Goal: Task Accomplishment & Management: Complete application form

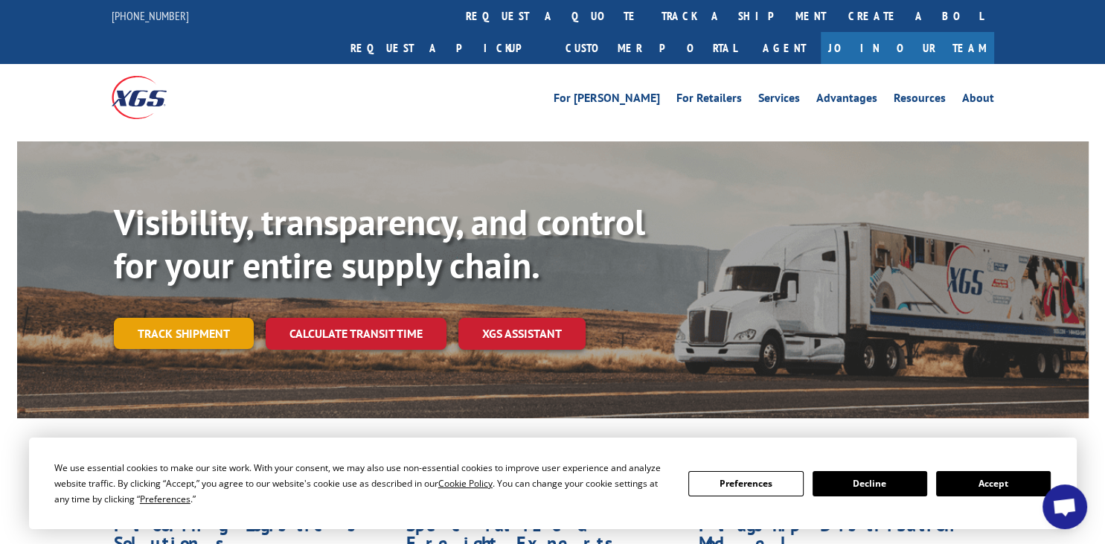
click at [196, 318] on link "Track shipment" at bounding box center [184, 333] width 140 height 31
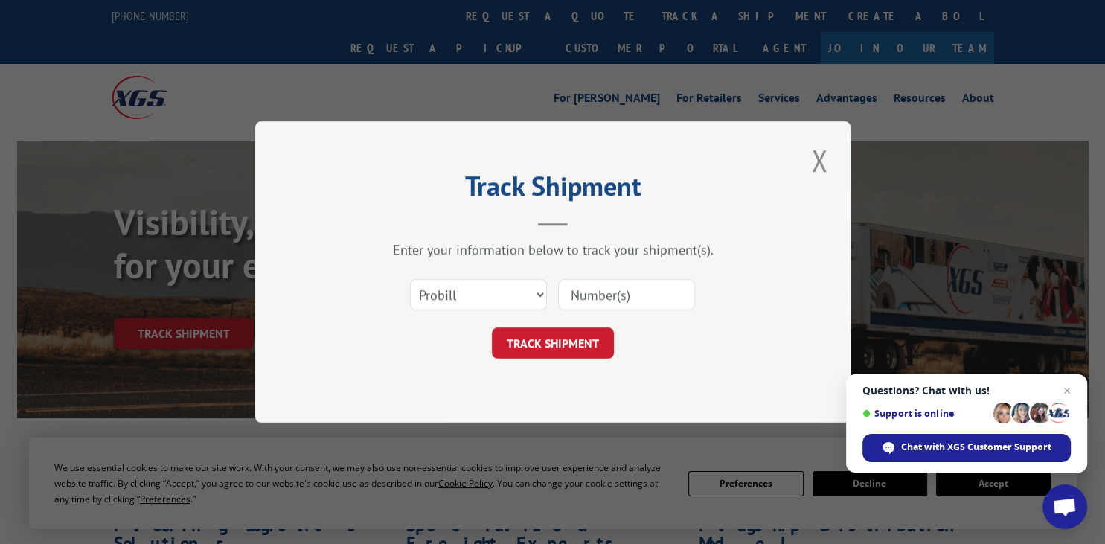
click at [595, 296] on input at bounding box center [626, 294] width 137 height 31
type input "16900963"
click button "TRACK SHIPMENT" at bounding box center [553, 342] width 122 height 31
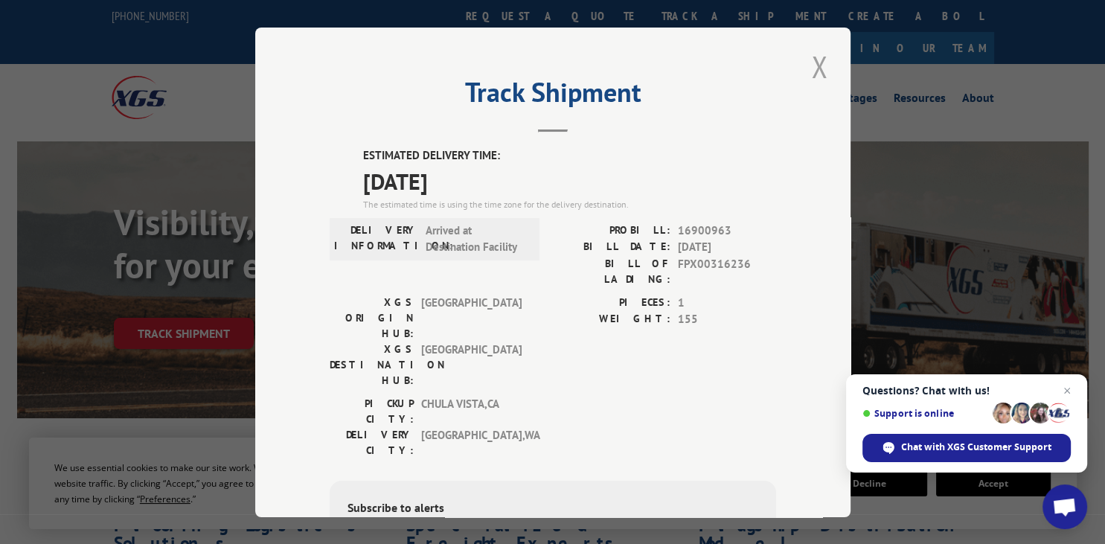
click at [819, 73] on button "Close modal" at bounding box center [819, 66] width 25 height 41
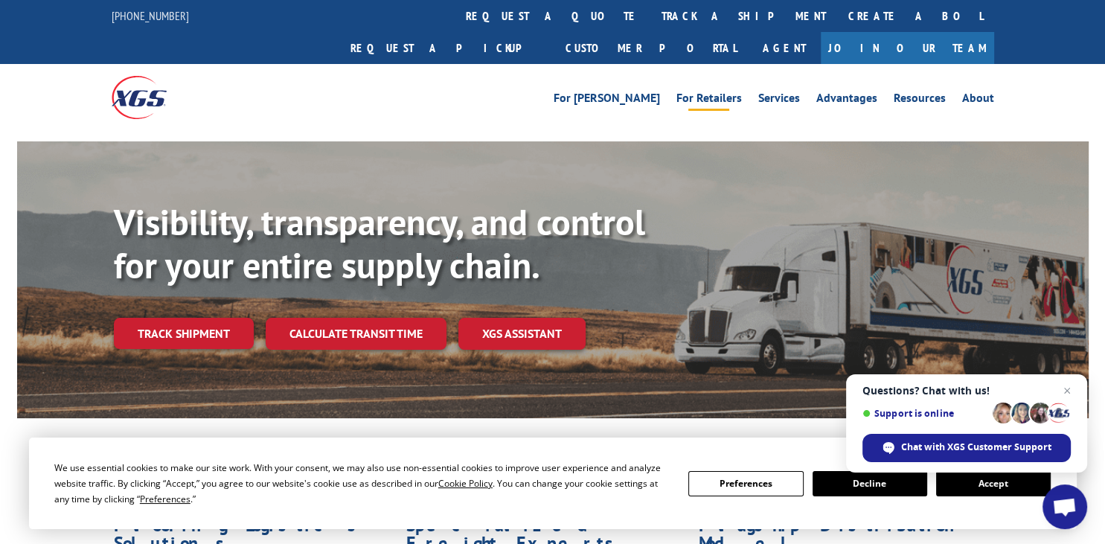
click at [711, 92] on link "For Retailers" at bounding box center [708, 100] width 65 height 16
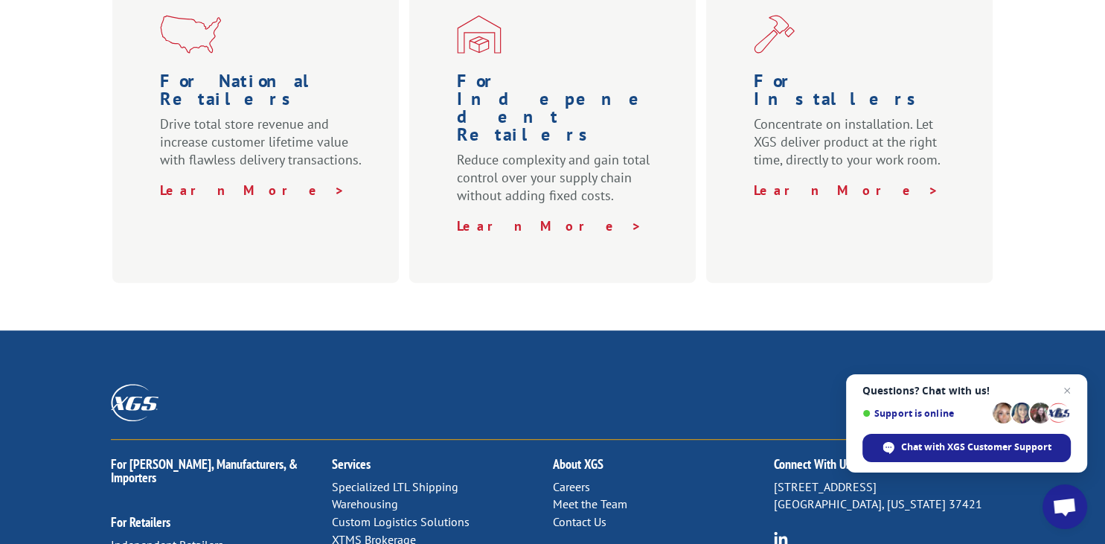
scroll to position [869, 0]
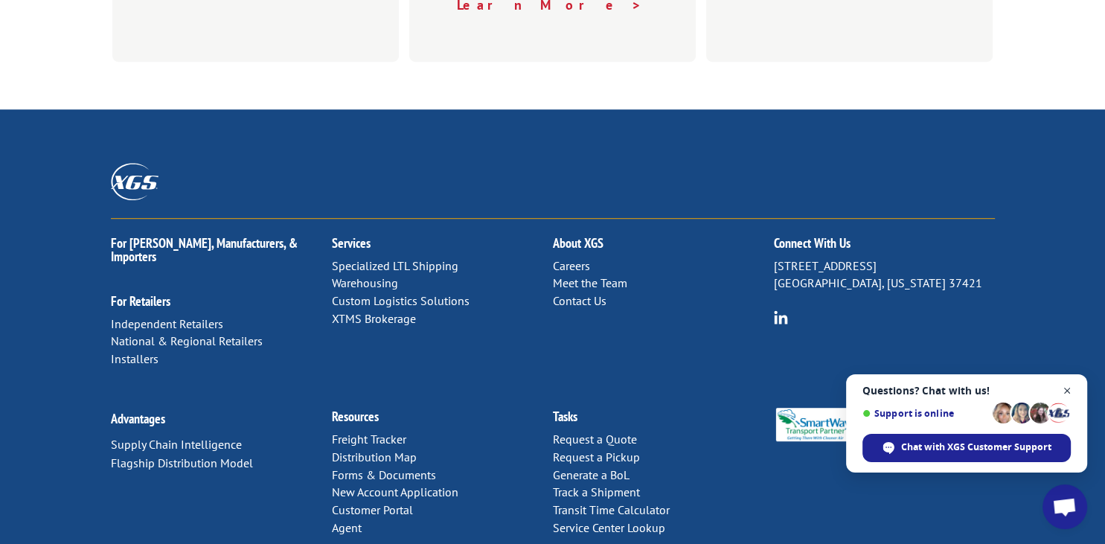
click at [1067, 388] on span "Open chat" at bounding box center [1067, 391] width 19 height 19
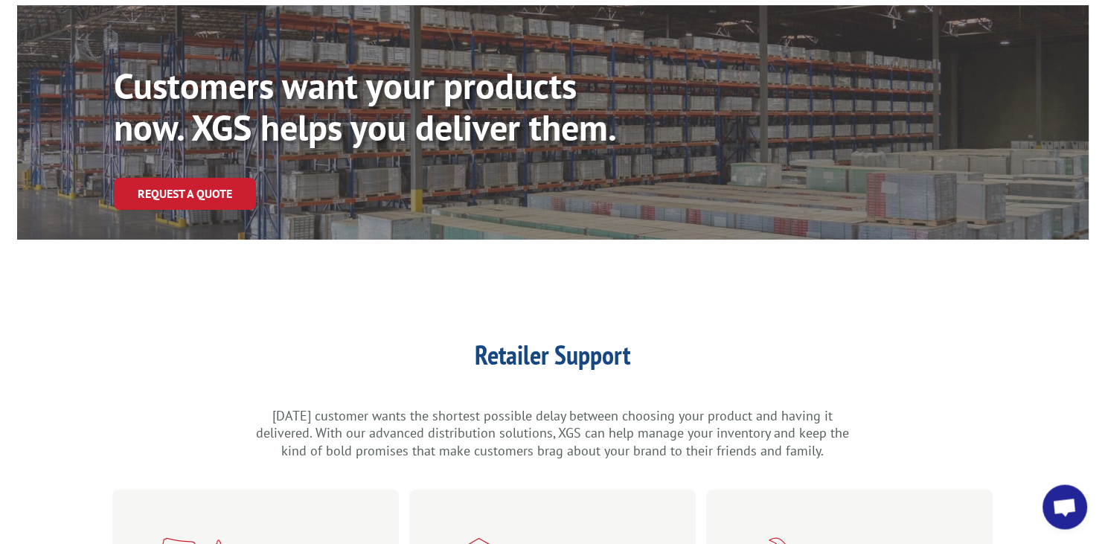
scroll to position [0, 0]
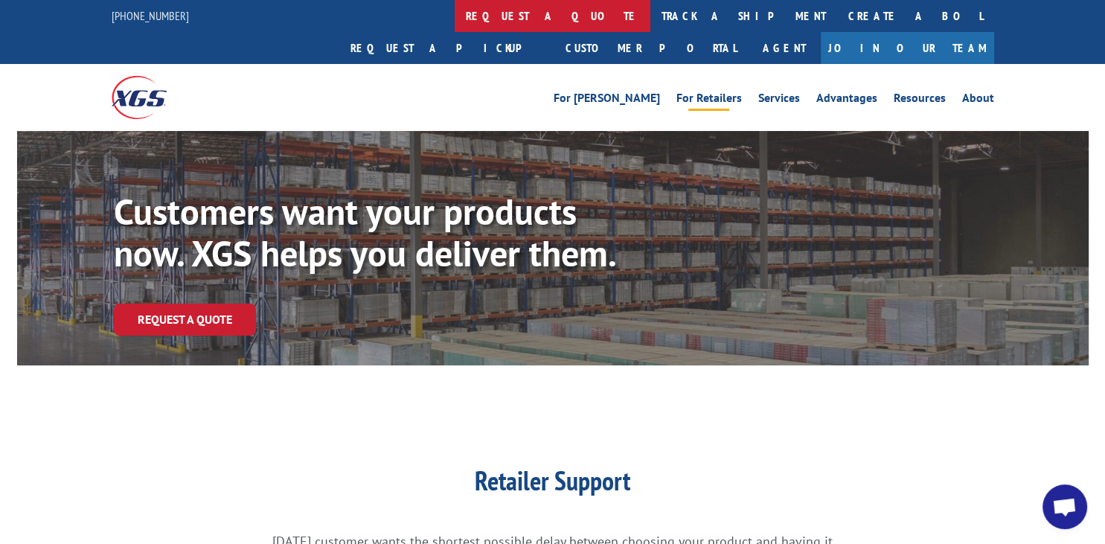
click at [455, 12] on link "request a quote" at bounding box center [553, 16] width 196 height 32
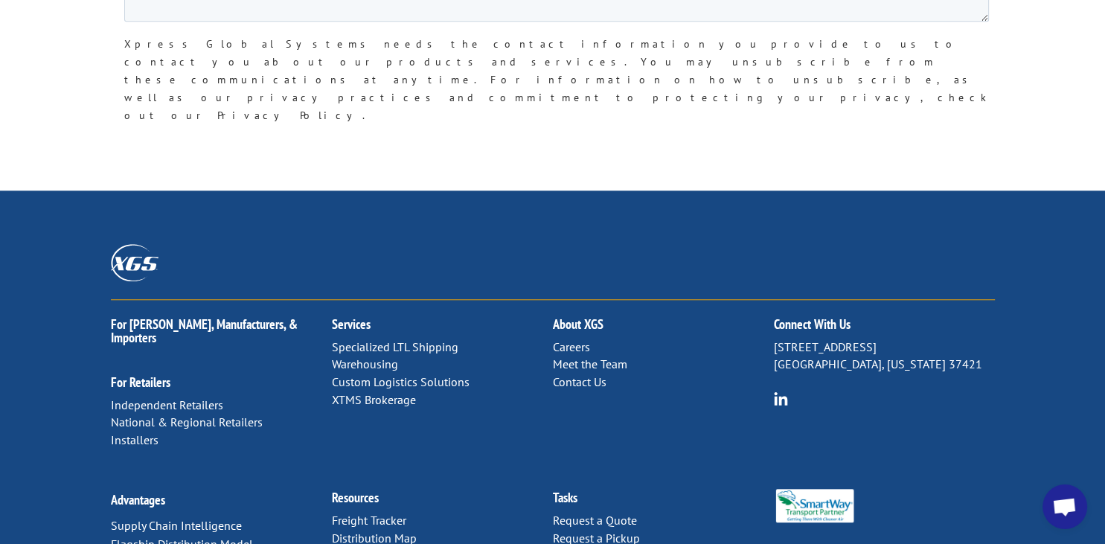
scroll to position [1376, 0]
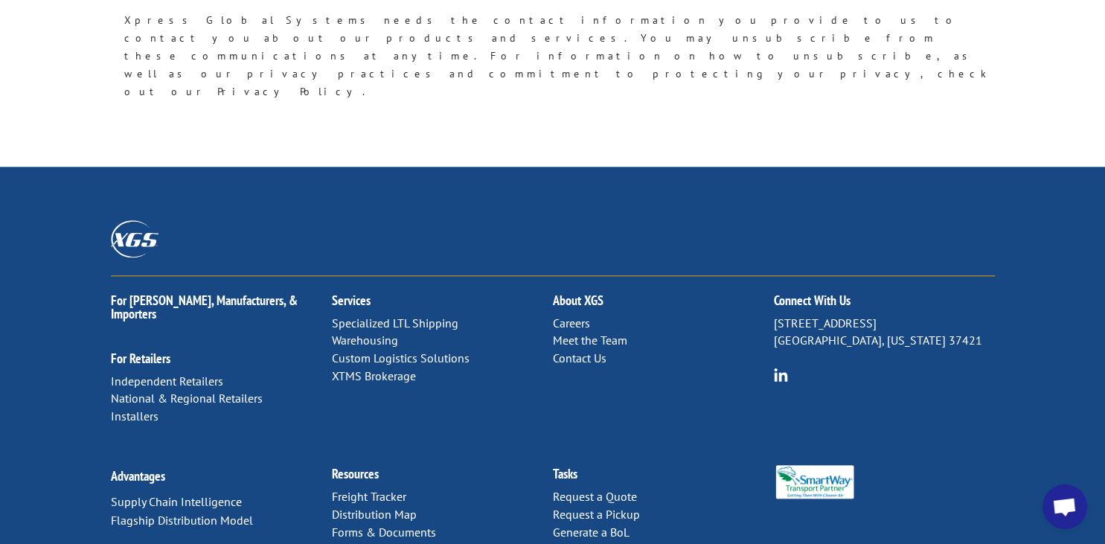
click at [400, 316] on link "Specialized LTL Shipping" at bounding box center [395, 323] width 127 height 15
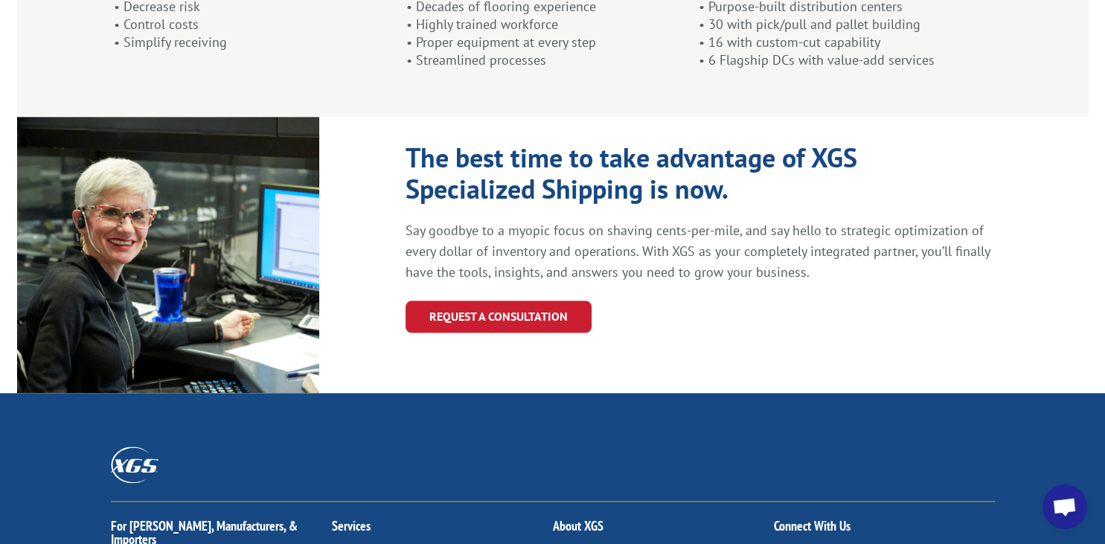
scroll to position [1702, 0]
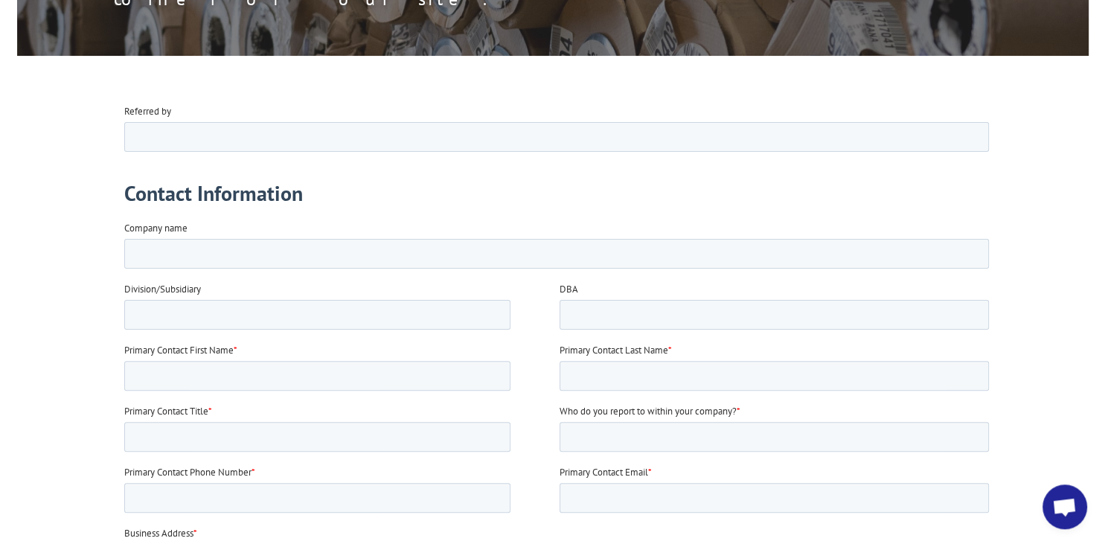
scroll to position [365, 0]
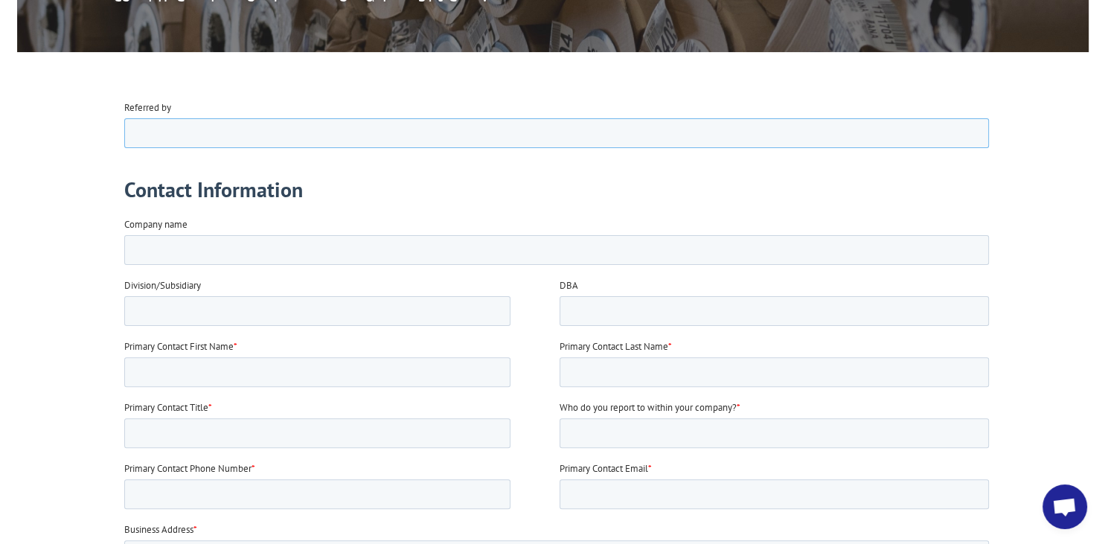
click at [279, 126] on input "Referred by" at bounding box center [556, 133] width 865 height 30
type input "N/A"
click at [158, 249] on input "Company name" at bounding box center [556, 249] width 865 height 30
type input "EAS USA LLC"
click at [624, 313] on input "DBA" at bounding box center [773, 310] width 429 height 30
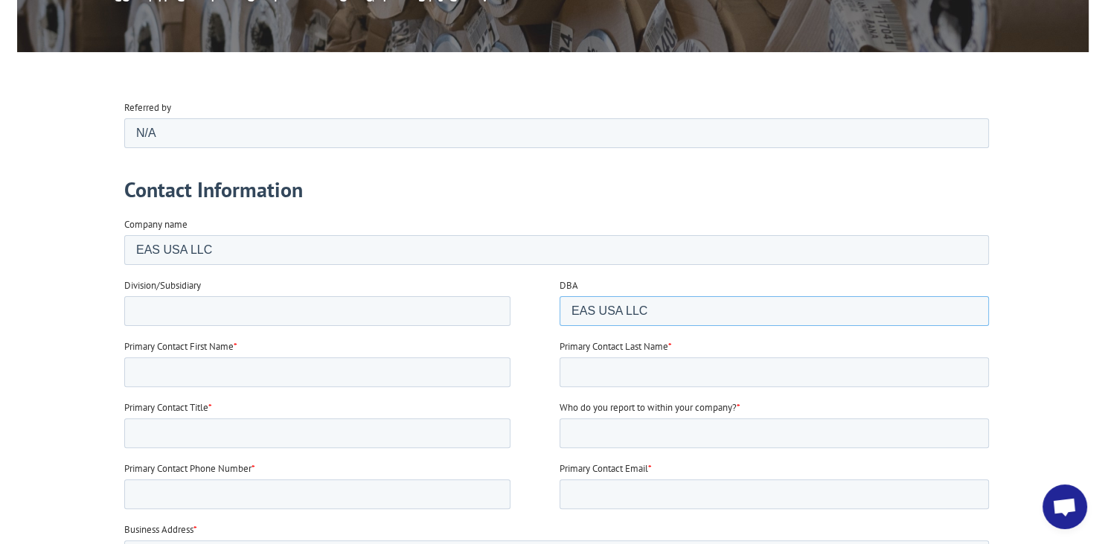
type input "EAS USA LLC"
click at [172, 317] on input "Division/Subsidiary" at bounding box center [317, 310] width 386 height 30
type input "EAS International"
click at [173, 377] on input "Primary Contact First Name *" at bounding box center [317, 371] width 386 height 30
type input "Ron"
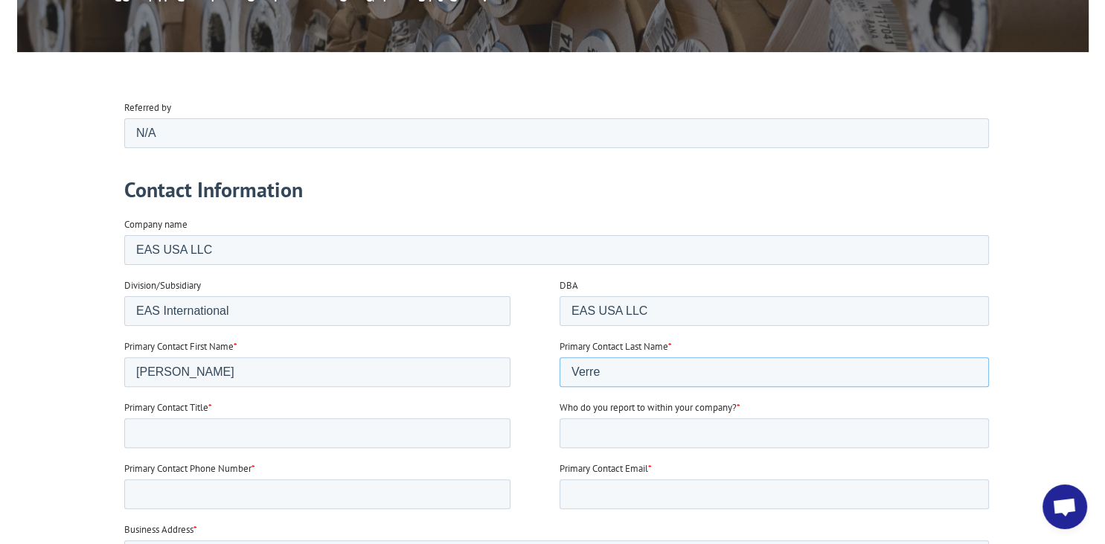
type input "Verre"
type input "Country Manager"
type input "Adam Komorowski"
click at [170, 484] on input "Primary Contact Phone Number *" at bounding box center [317, 494] width 386 height 30
type input "8587613859"
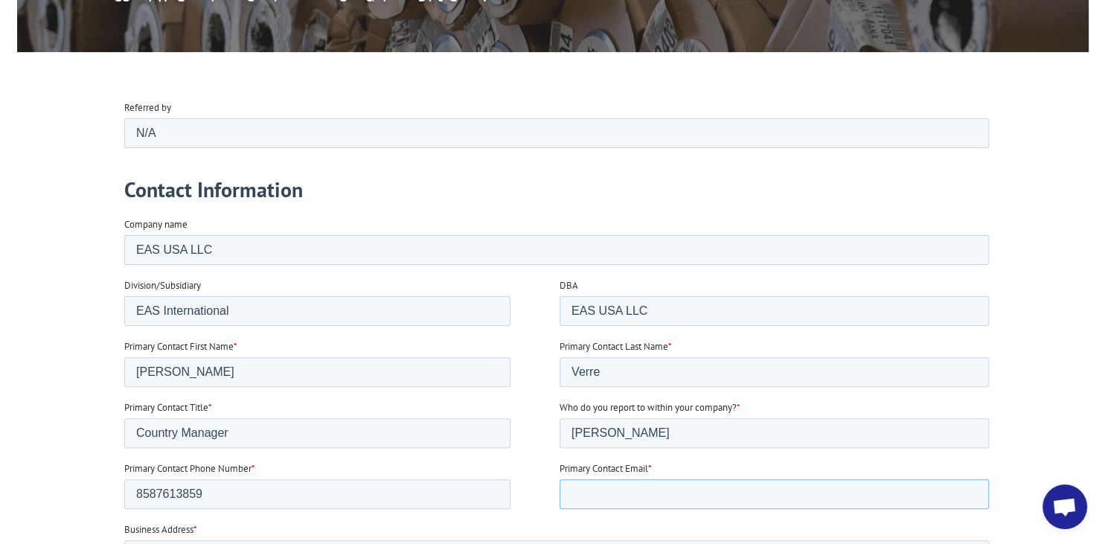
click at [603, 495] on input "Primary Contact Email *" at bounding box center [773, 494] width 429 height 30
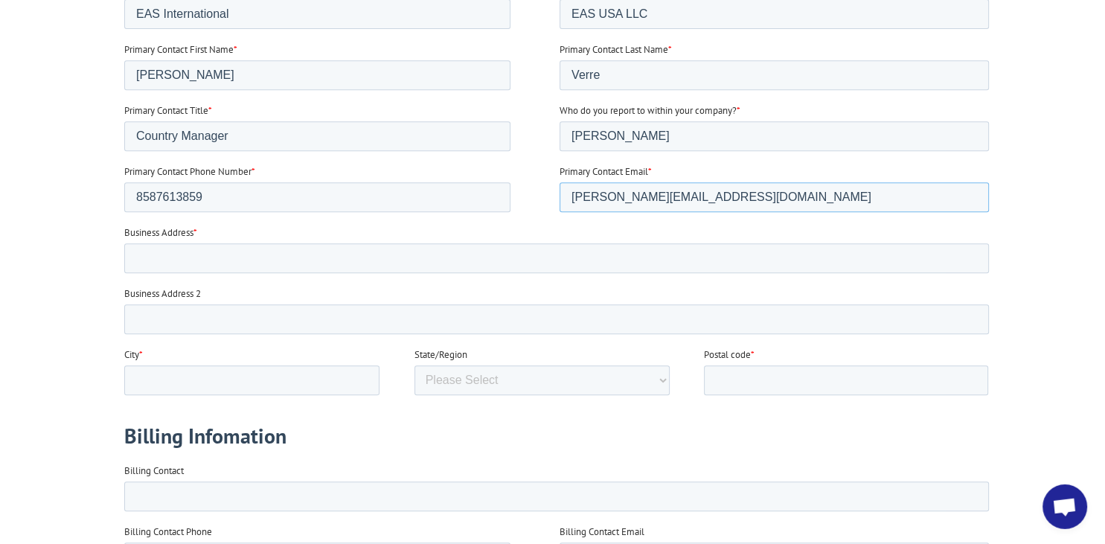
scroll to position [670, 0]
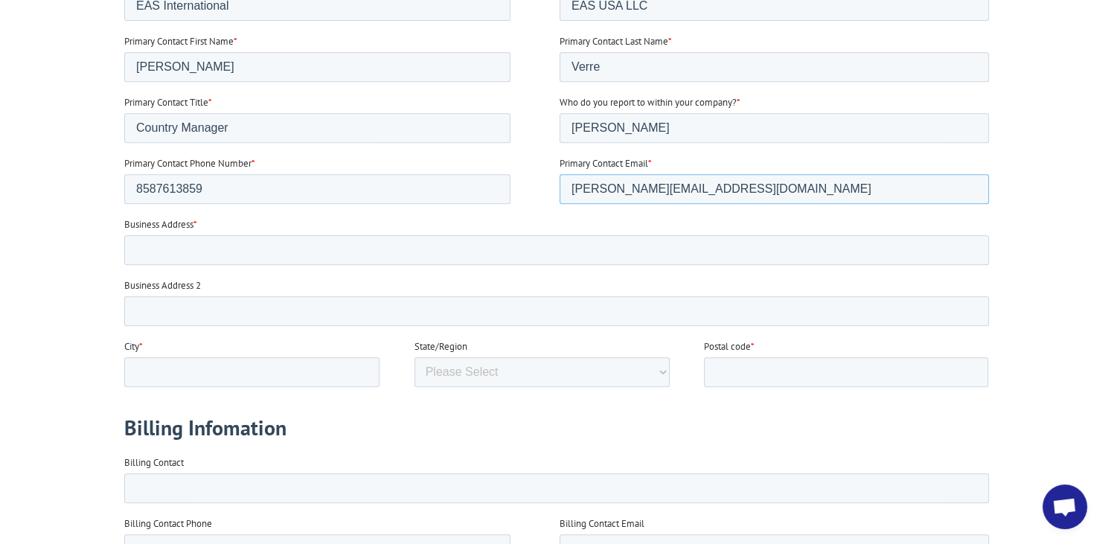
type input "ron.verre@eas-intl.com"
click at [195, 252] on input "Business Address *" at bounding box center [556, 250] width 865 height 30
type input "401 E Prospect Ave"
type input "Ste 201"
type input "Mount Prospect"
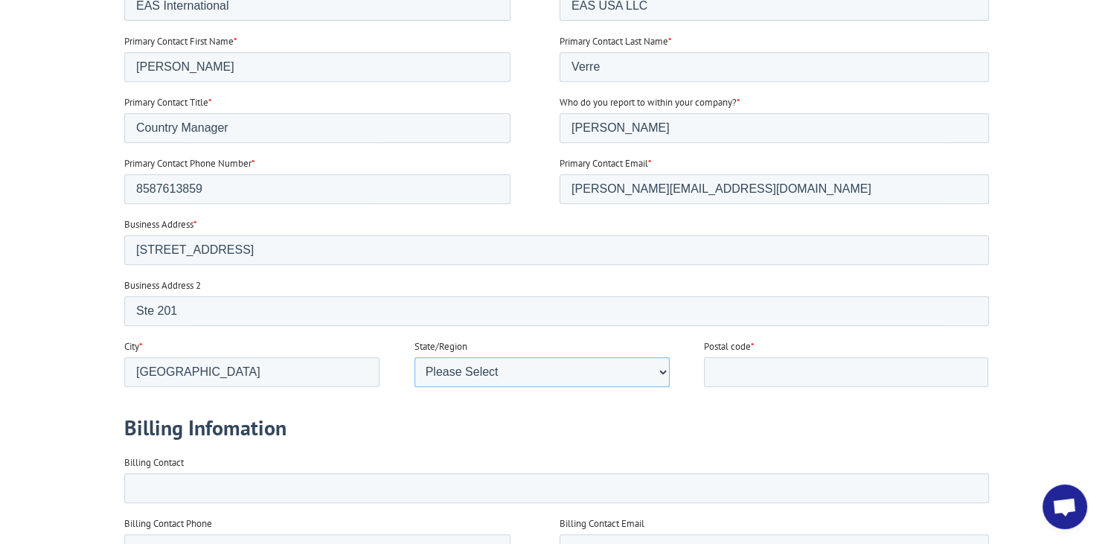
select select "Illinois"
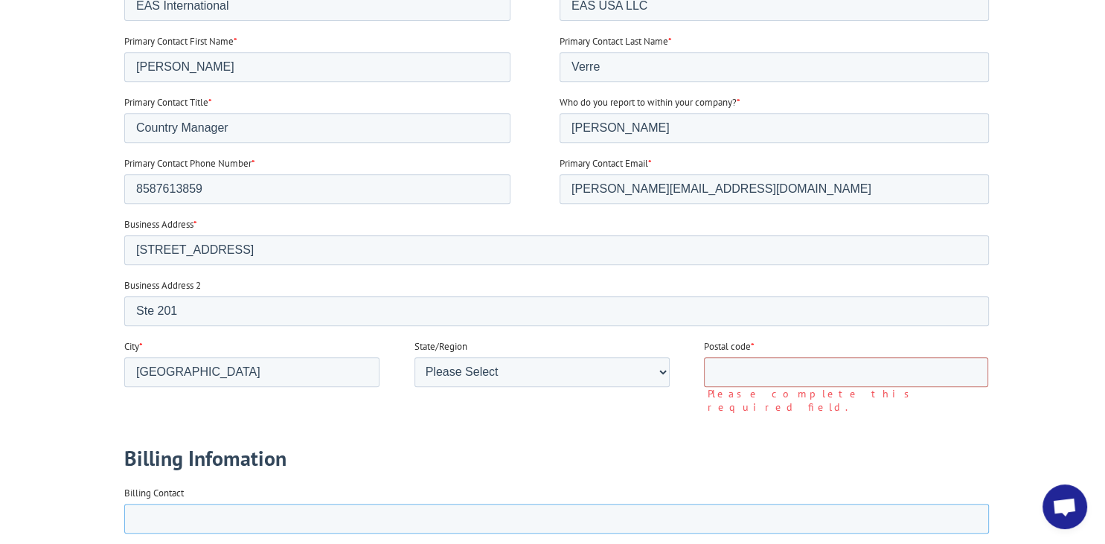
click at [160, 504] on input "Billing Contact" at bounding box center [556, 519] width 865 height 30
type input "Ron Verre"
type input "ron.verre@eas-intl.com"
click at [805, 377] on input "Postal code *" at bounding box center [845, 372] width 284 height 30
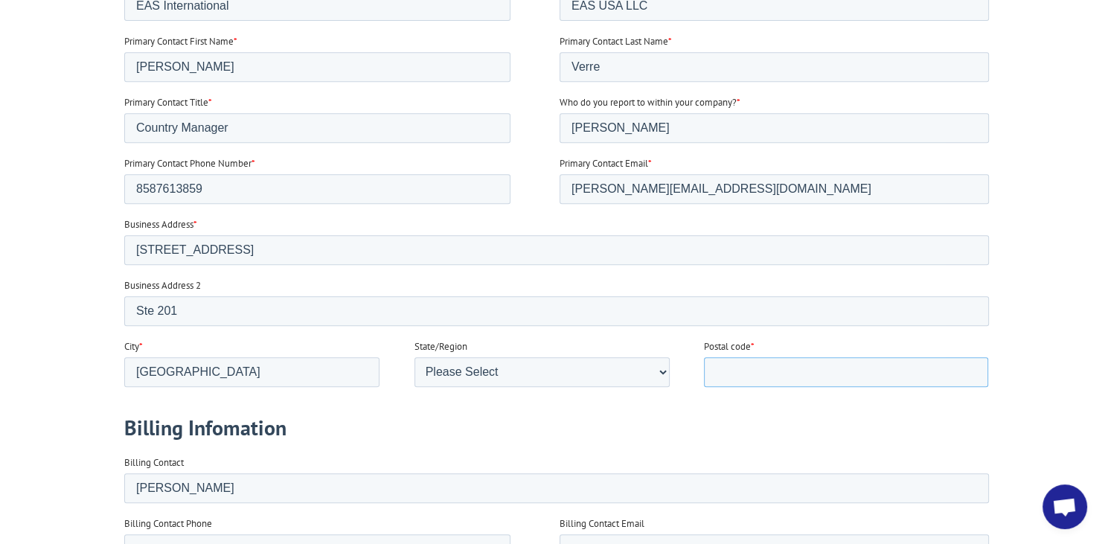
click at [802, 366] on input "Postal code *" at bounding box center [845, 372] width 284 height 30
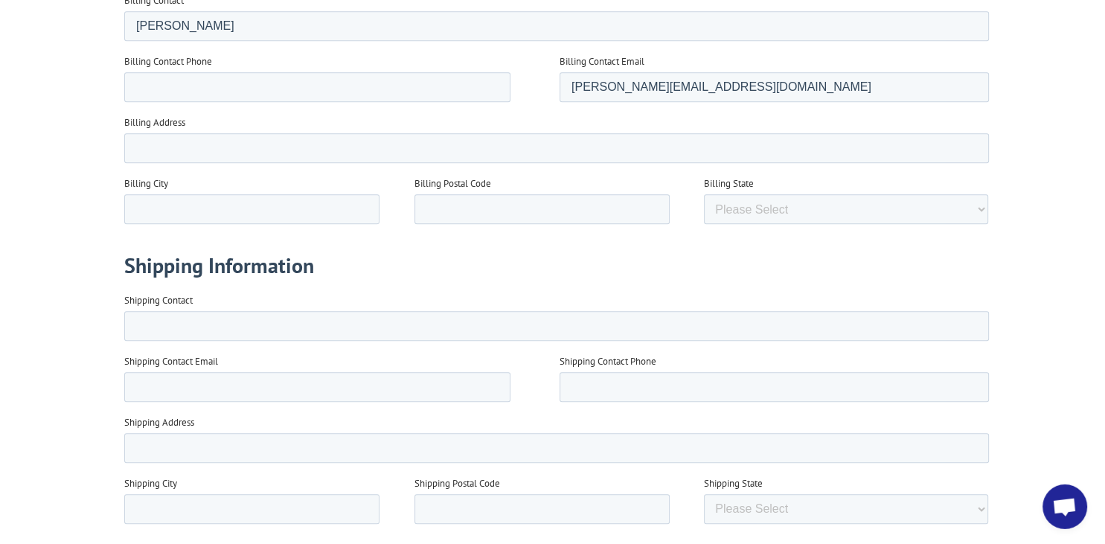
scroll to position [741, 0]
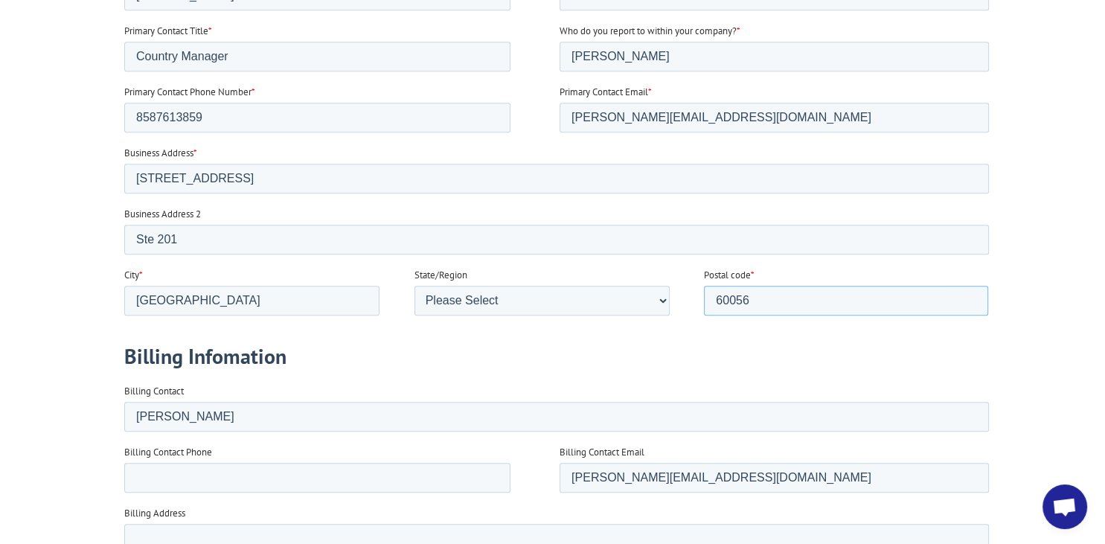
type input "60056"
click at [153, 482] on input "Billing Contact Phone" at bounding box center [317, 478] width 386 height 30
type input "8587613859"
click at [173, 543] on input "Billing Address" at bounding box center [556, 539] width 865 height 30
type input "401 E Prospect Ave Ste 201"
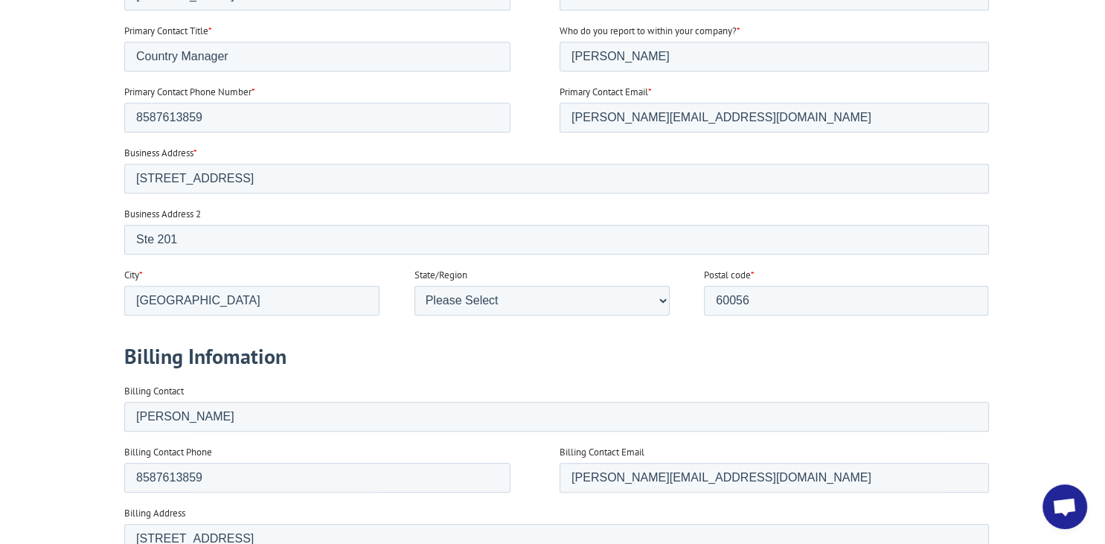
type input "Mount Prospect"
type input "60056"
select select "Illinois"
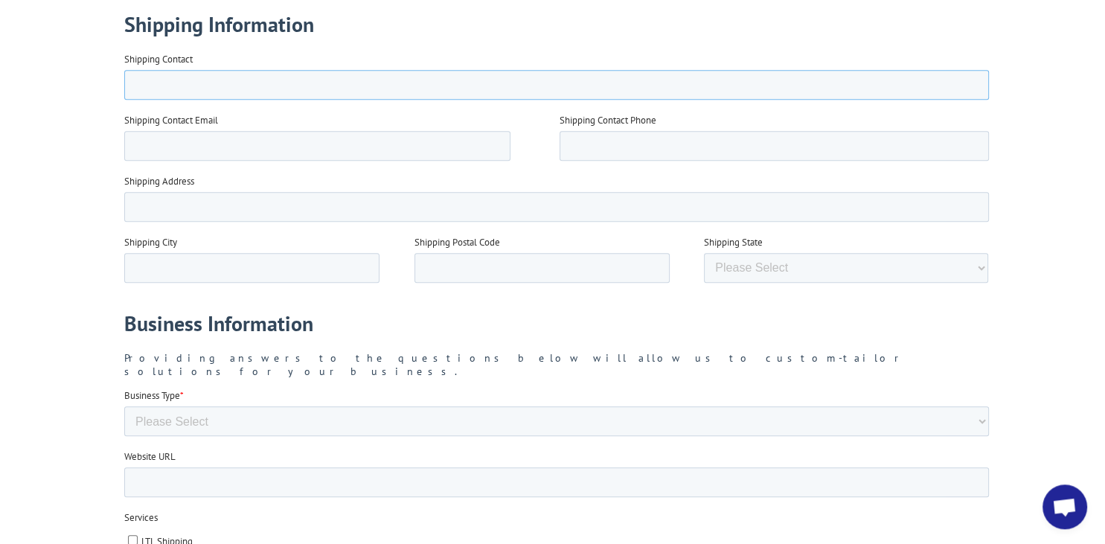
scroll to position [1388, 0]
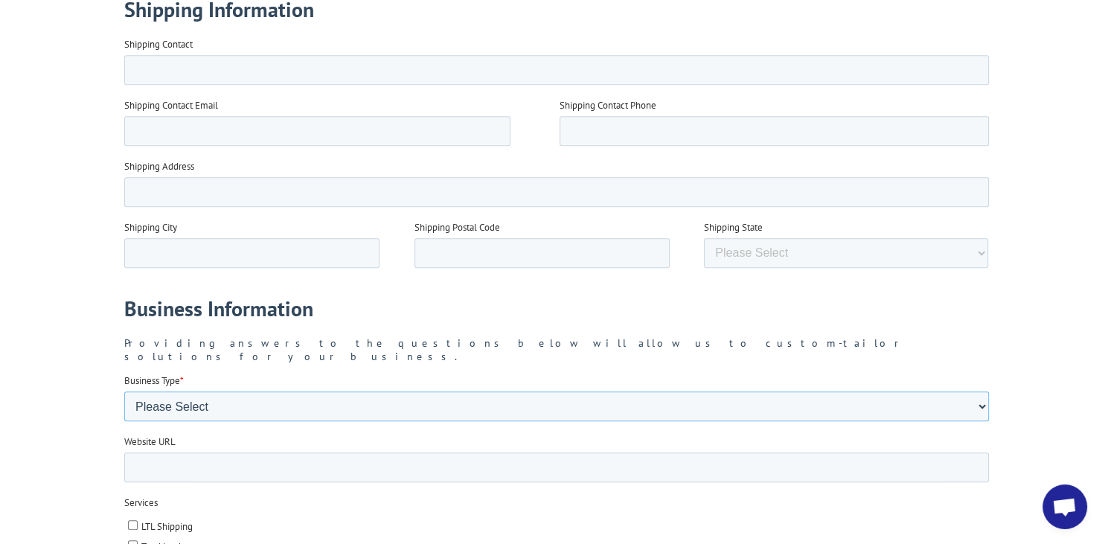
select select "3PL/Broker"
click at [244, 454] on input "Website URL" at bounding box center [556, 467] width 865 height 30
type input "www.eas-intl.com"
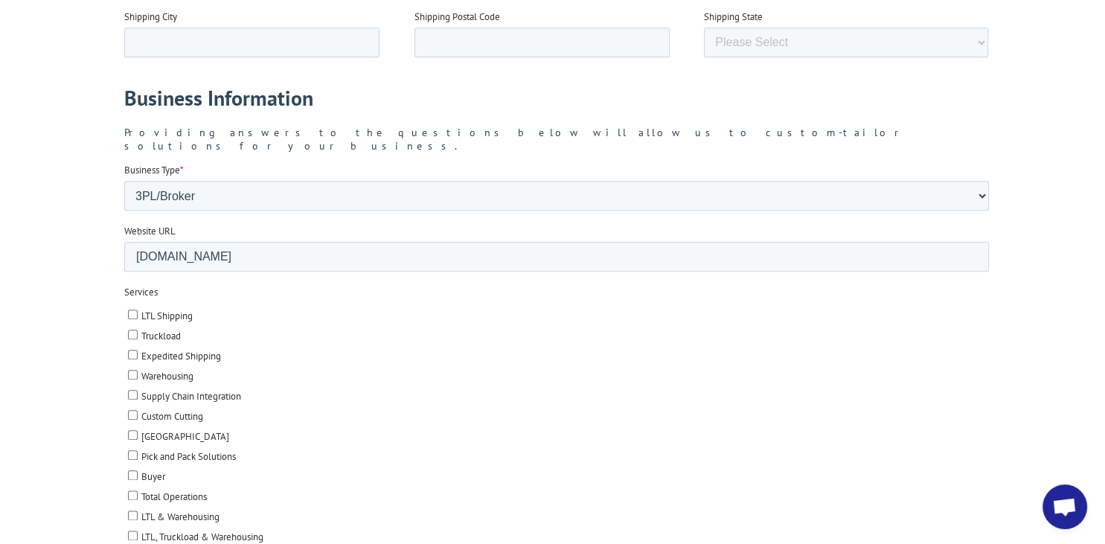
scroll to position [1640, 0]
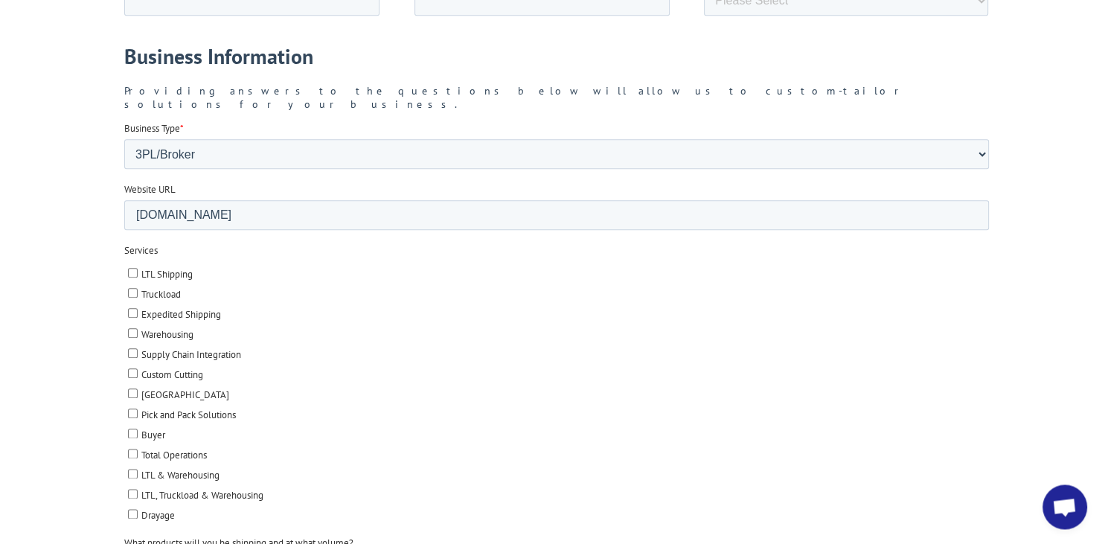
click at [134, 268] on input "LTL Shipping" at bounding box center [132, 273] width 10 height 10
checkbox input "true"
click at [134, 288] on input "Truckload" at bounding box center [132, 293] width 10 height 10
checkbox input "true"
click at [131, 308] on input "Expedited Shipping" at bounding box center [132, 313] width 10 height 10
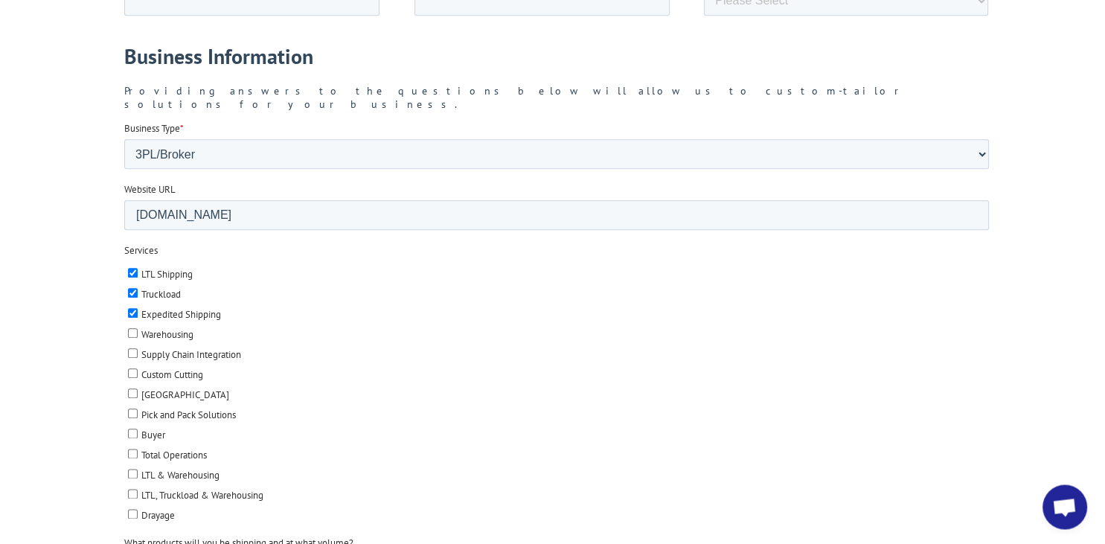
checkbox input "true"
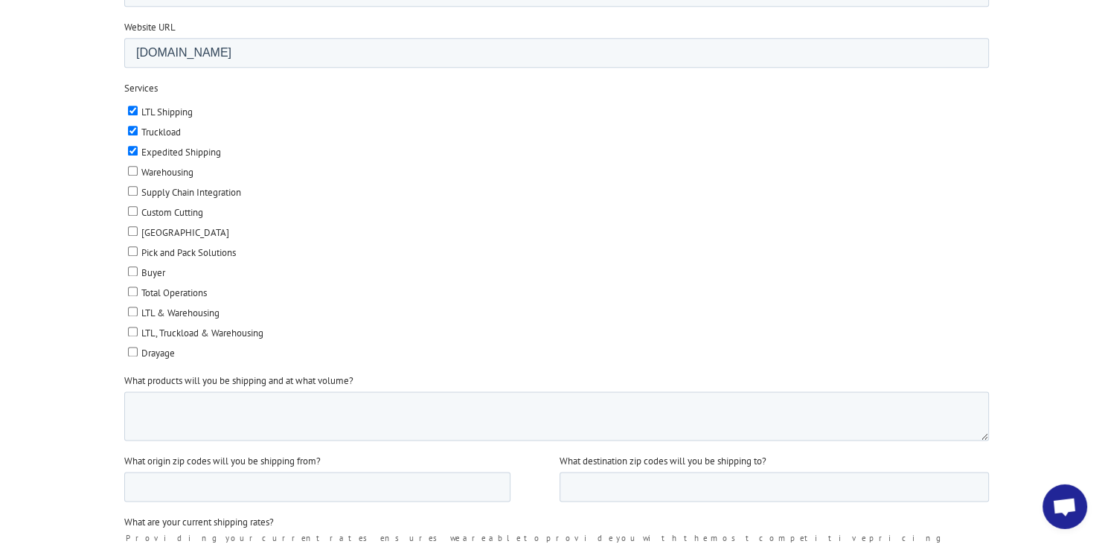
scroll to position [1836, 0]
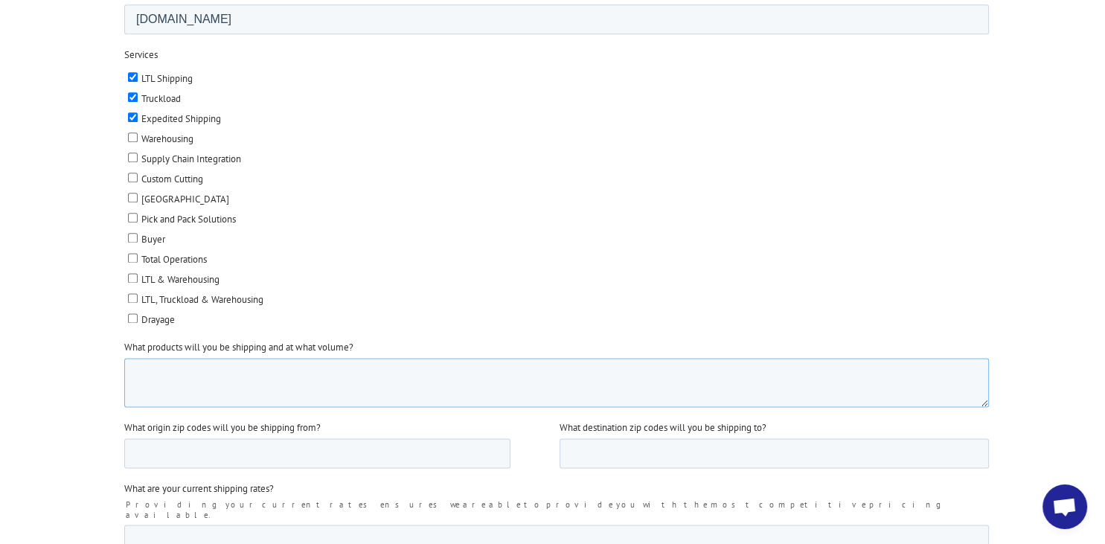
click at [140, 358] on textarea "What products will you be shipping and at what volume?" at bounding box center [556, 382] width 865 height 49
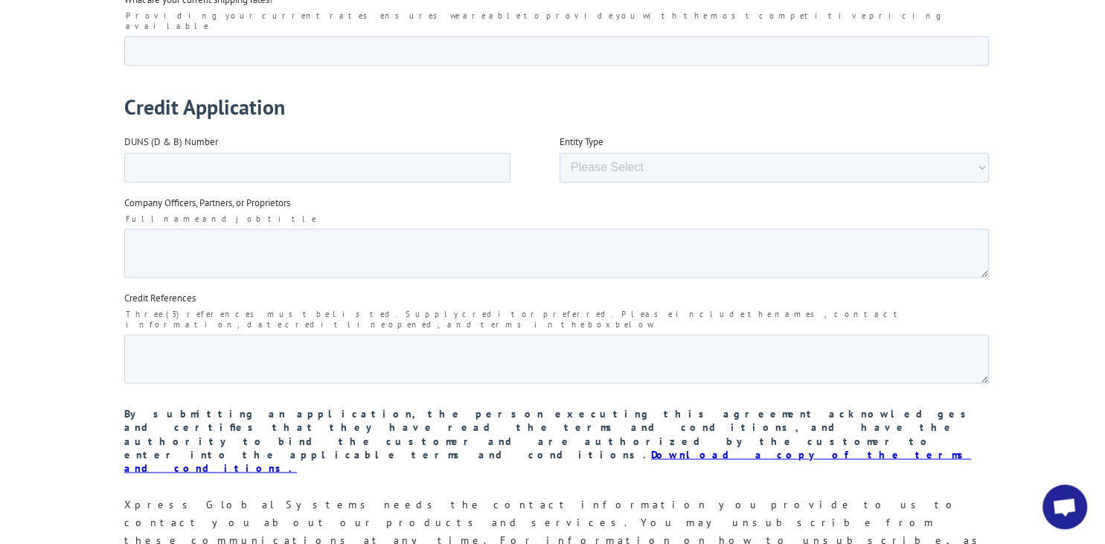
scroll to position [2321, 0]
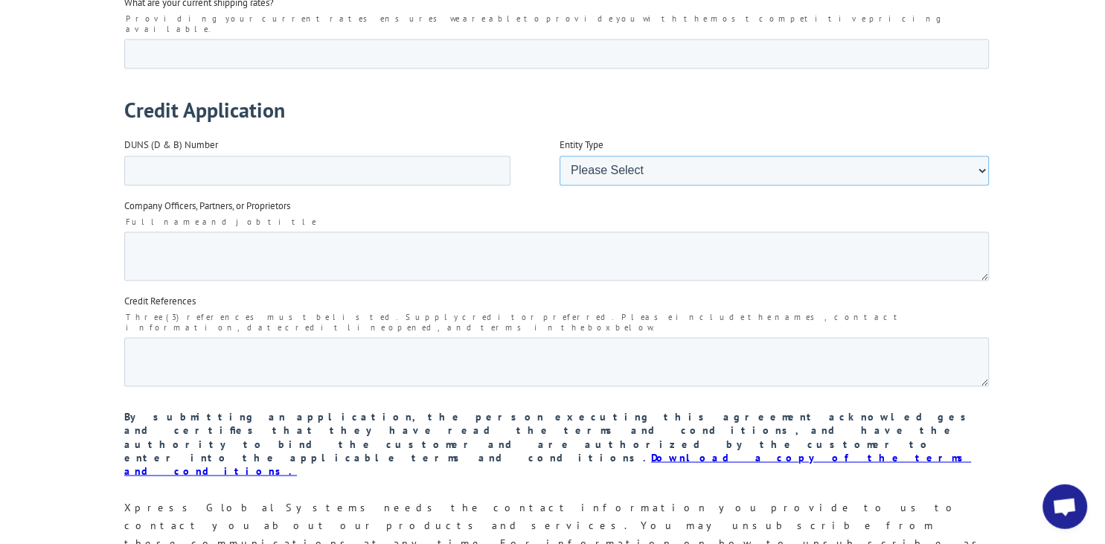
click at [559, 156] on select "Please Select Corporation Partnership Limited Liability Company (LLC) Sole Prop…" at bounding box center [773, 171] width 429 height 30
select select "Limited Liability Company (LLC)"
